Goal: Task Accomplishment & Management: Use online tool/utility

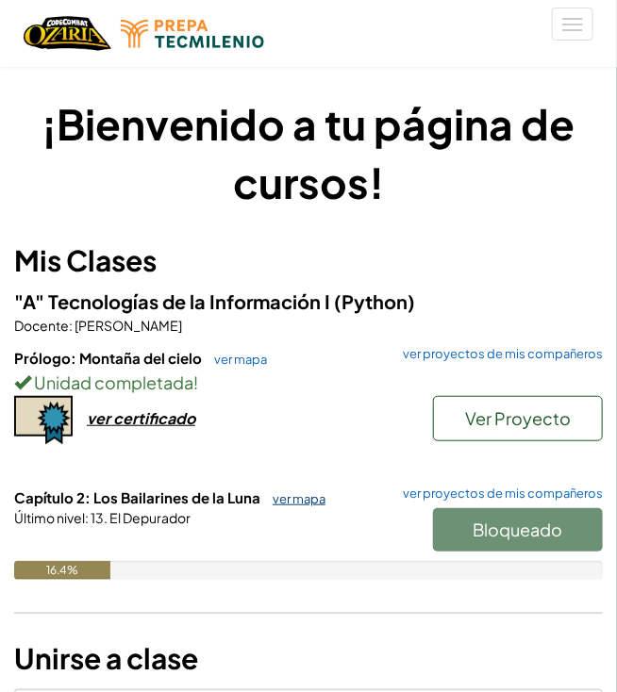
click at [296, 494] on link "ver mapa" at bounding box center [294, 498] width 62 height 15
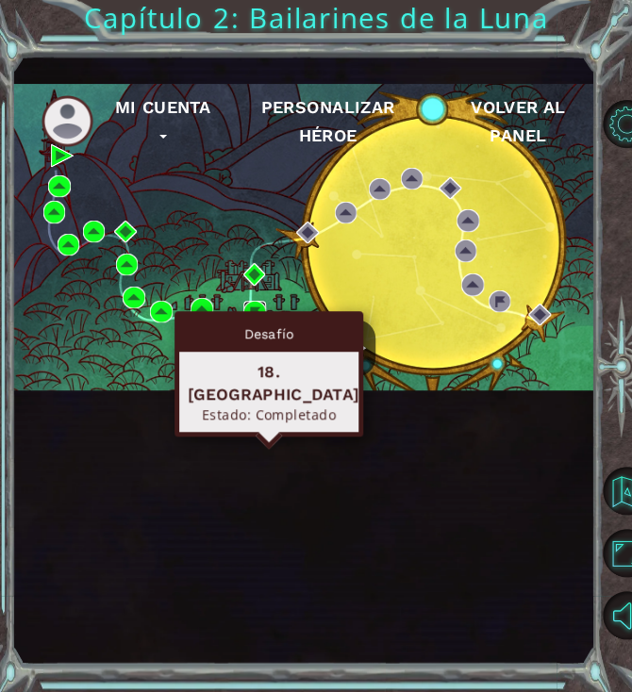
click at [256, 322] on img at bounding box center [254, 312] width 22 height 22
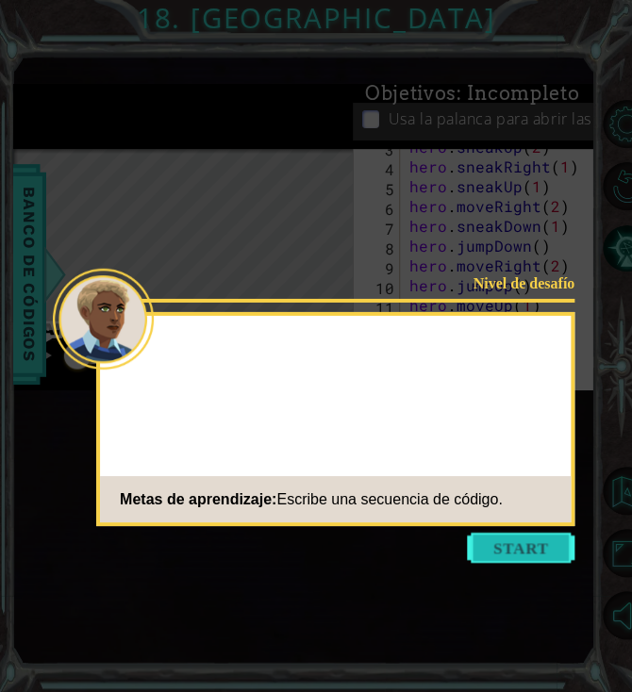
scroll to position [79, 0]
click at [525, 561] on button "Start" at bounding box center [520, 548] width 107 height 30
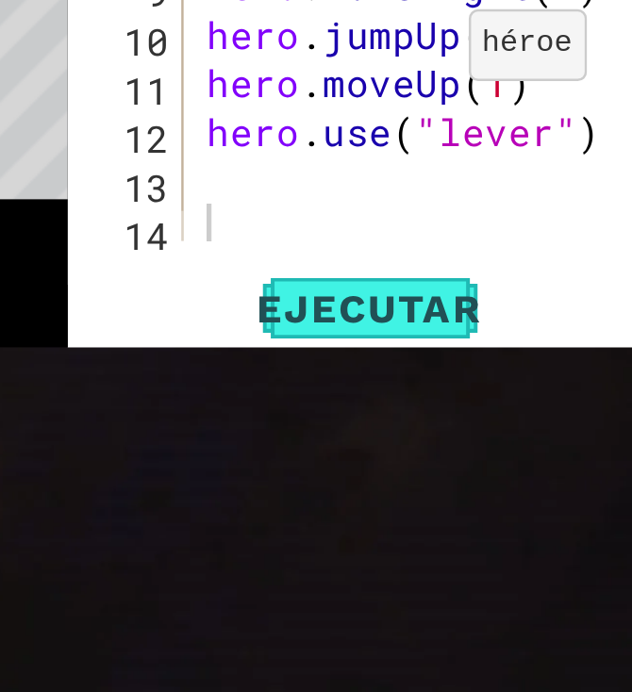
scroll to position [75, 0]
